Goal: Check status

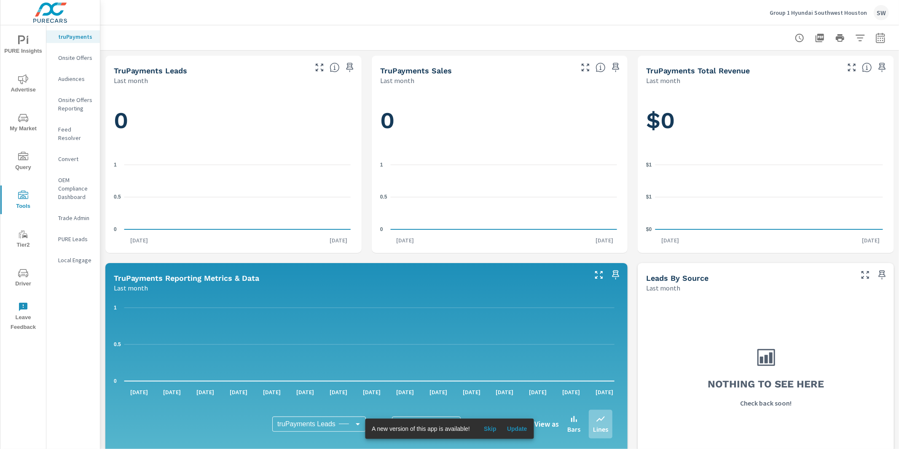
click at [527, 427] on span "Update" at bounding box center [517, 429] width 20 height 8
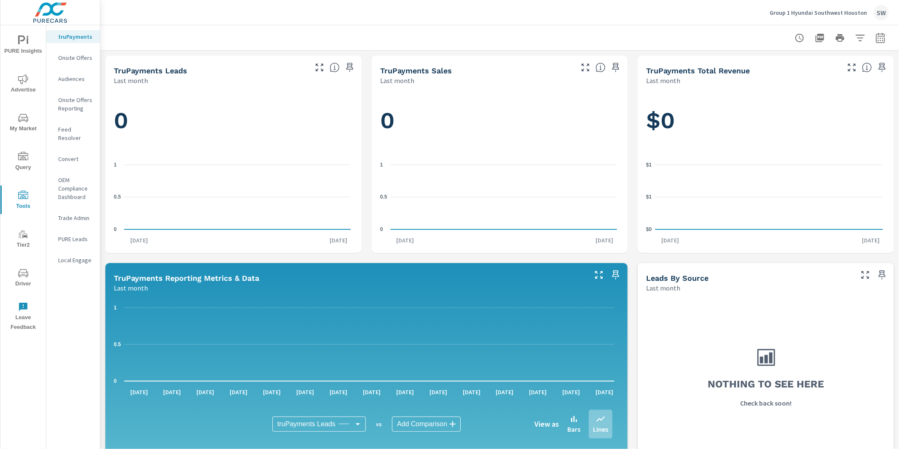
click at [21, 278] on span "Driver" at bounding box center [23, 278] width 40 height 21
